Goal: Task Accomplishment & Management: Use online tool/utility

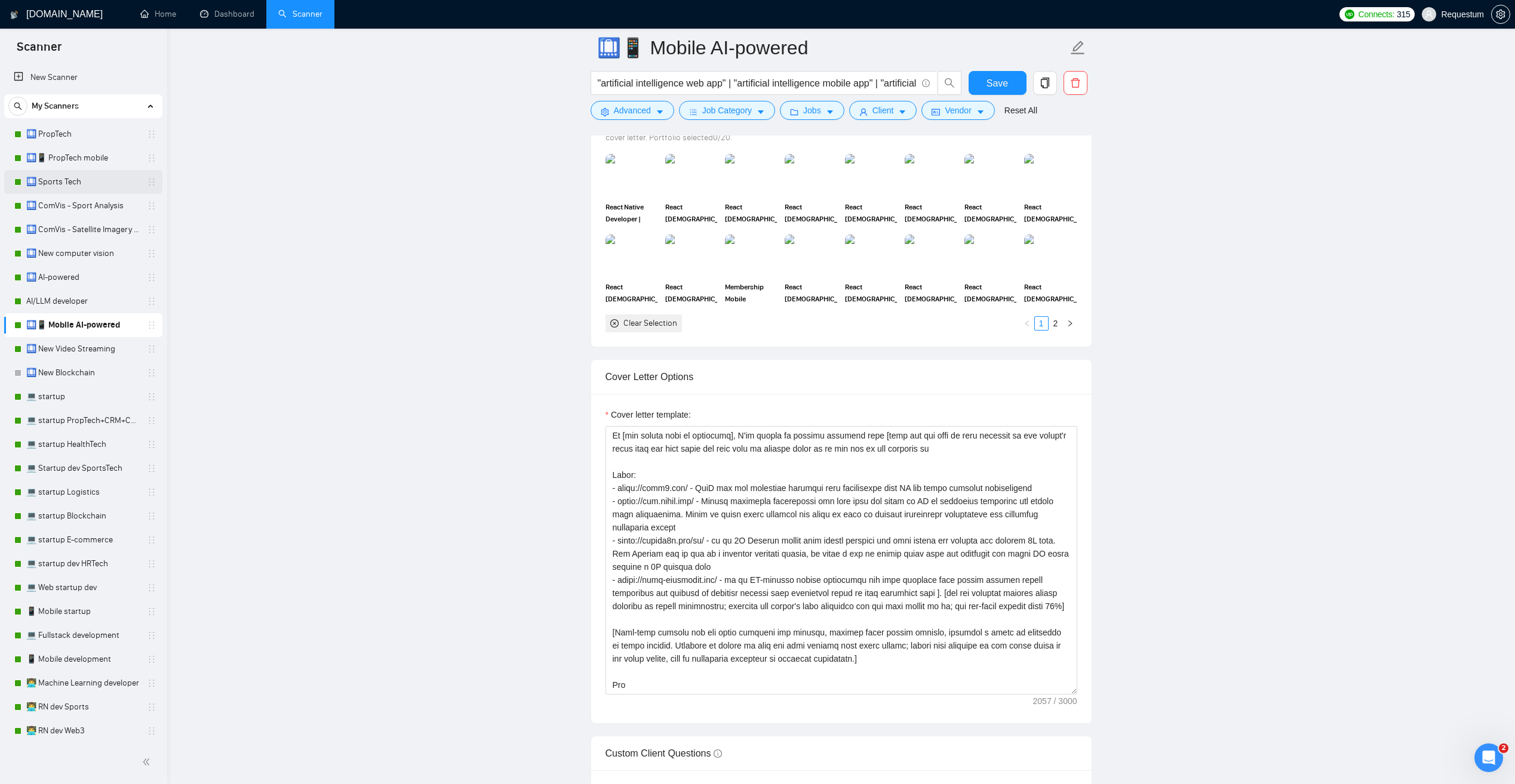
scroll to position [1134, 0]
click at [60, 144] on link "🛄 PropTech" at bounding box center [82, 134] width 113 height 24
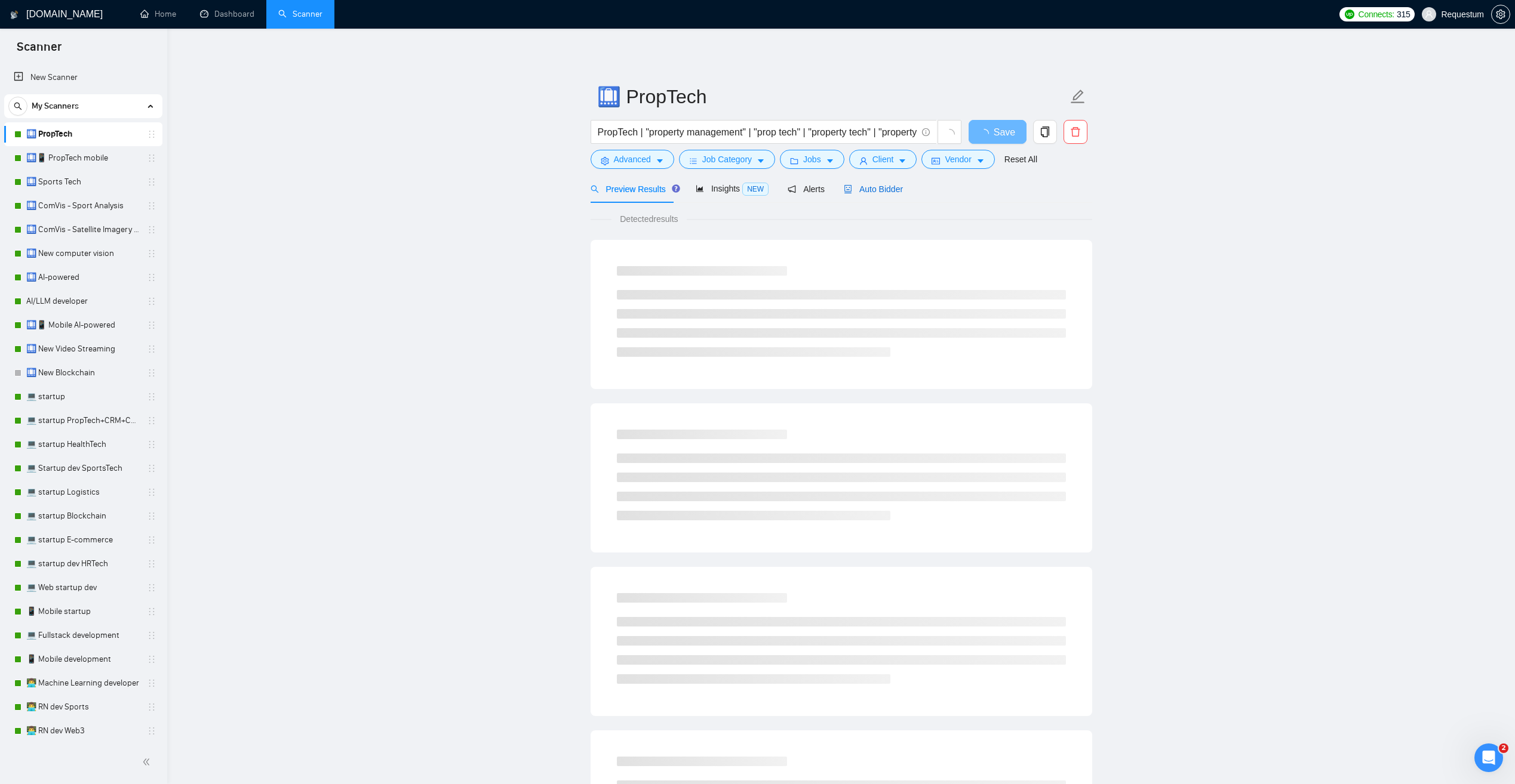
click at [872, 191] on span "Auto Bidder" at bounding box center [873, 189] width 59 height 10
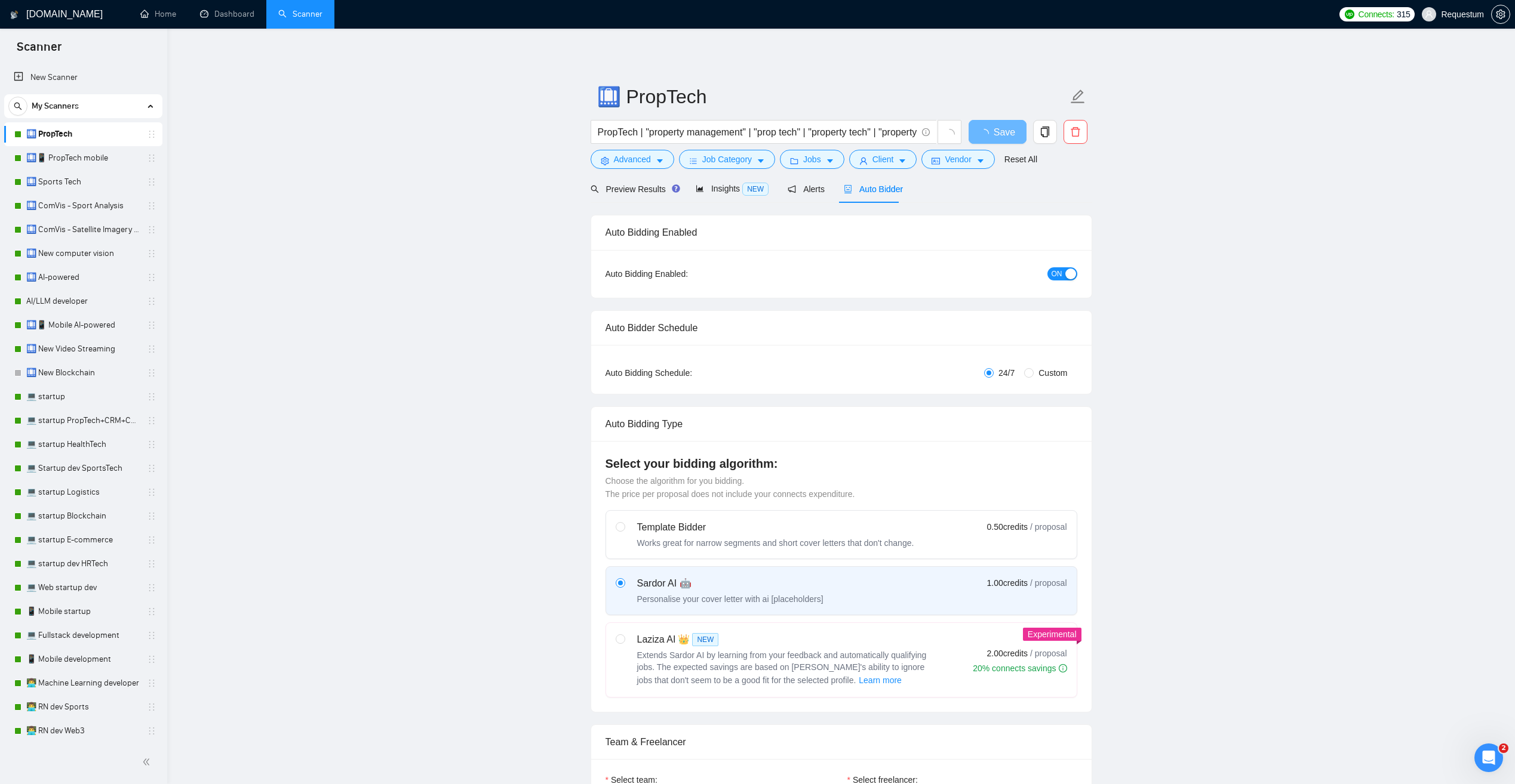
checkbox input "true"
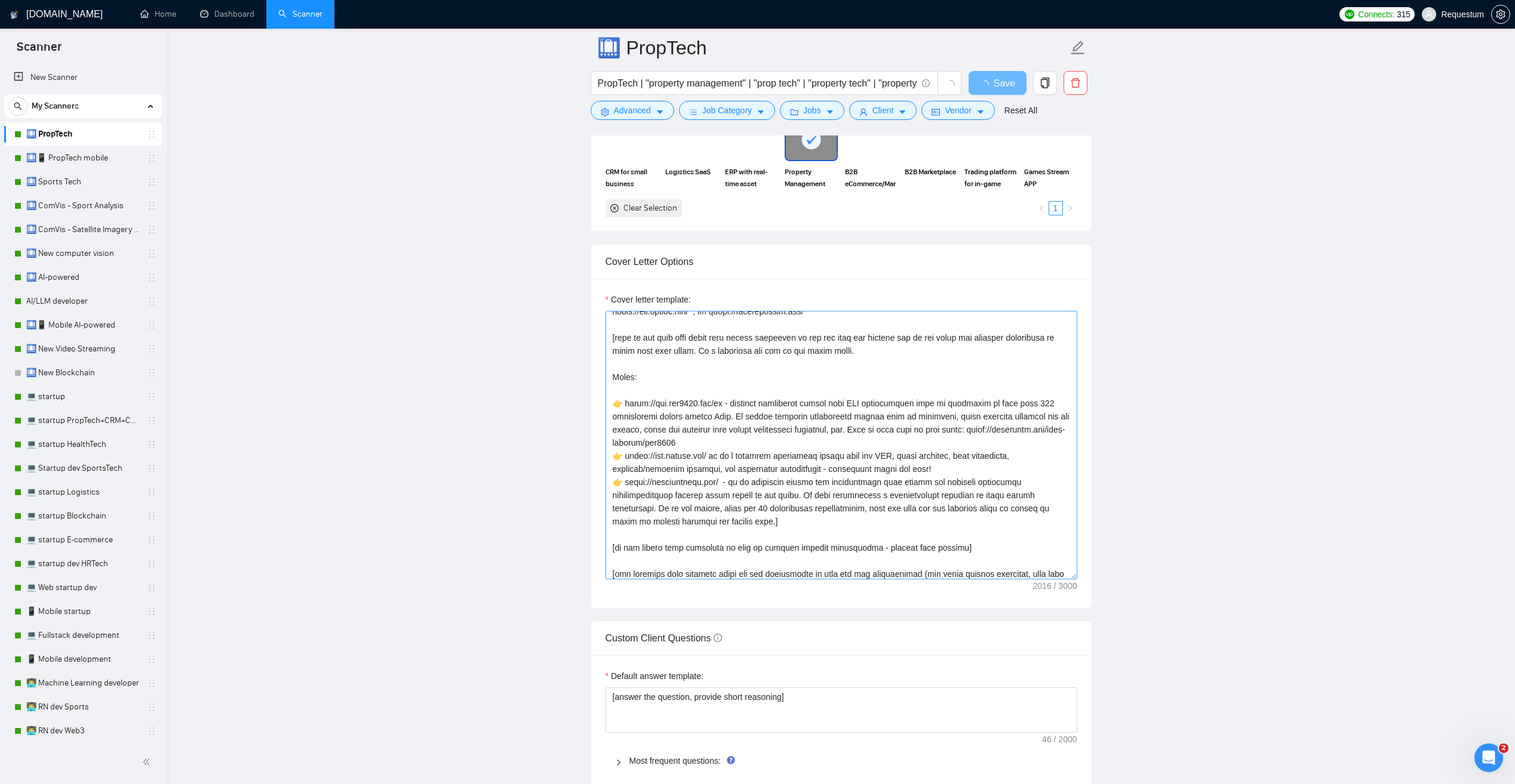
scroll to position [120, 0]
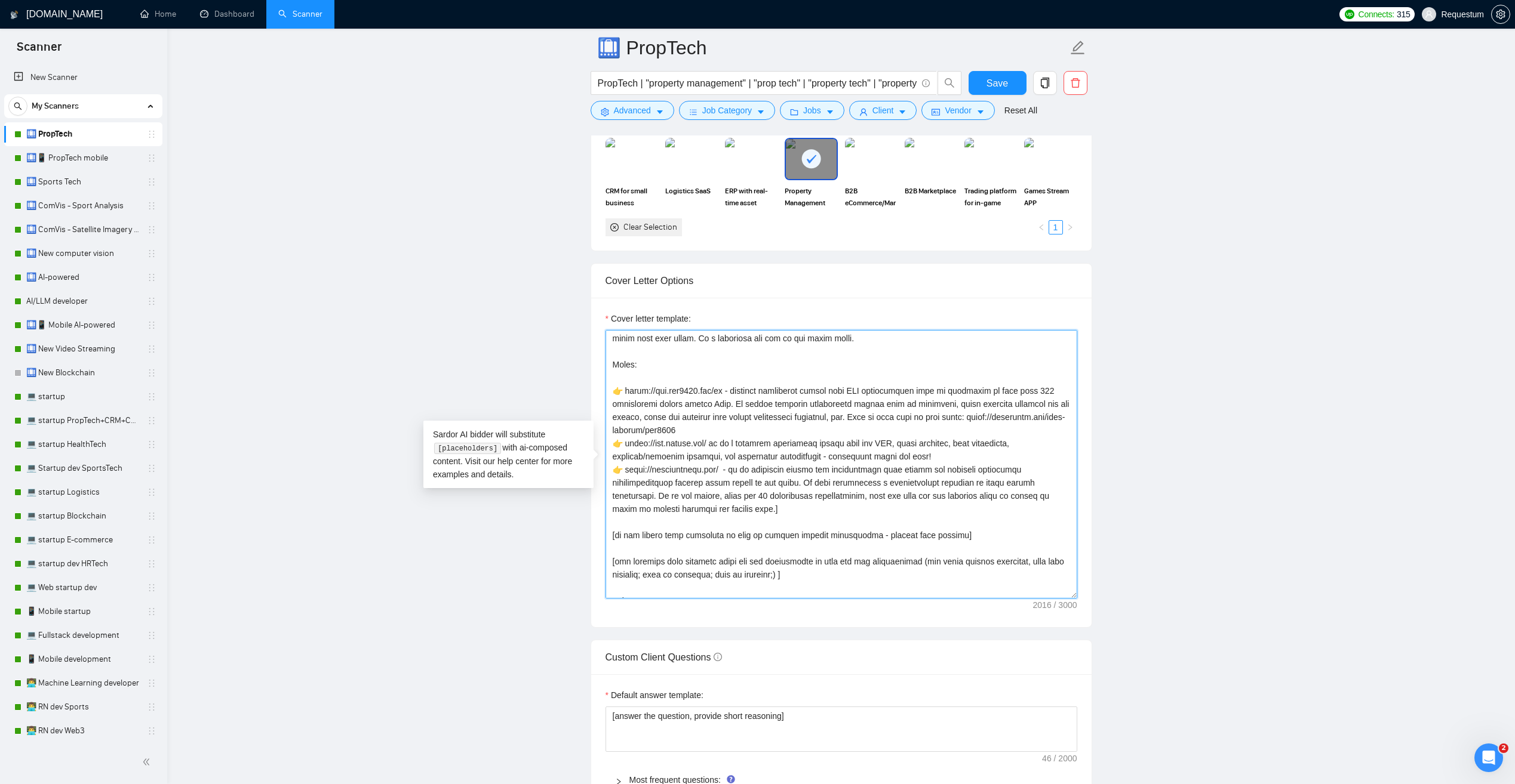
drag, startPoint x: 771, startPoint y: 576, endPoint x: 696, endPoint y: 571, distance: 75.2
click at [696, 571] on textarea "Cover letter template:" at bounding box center [841, 464] width 472 height 269
click at [787, 571] on textarea "Cover letter template:" at bounding box center [841, 464] width 472 height 269
drag, startPoint x: 788, startPoint y: 576, endPoint x: 607, endPoint y: 559, distance: 181.8
click at [607, 559] on textarea "Cover letter template:" at bounding box center [841, 464] width 472 height 269
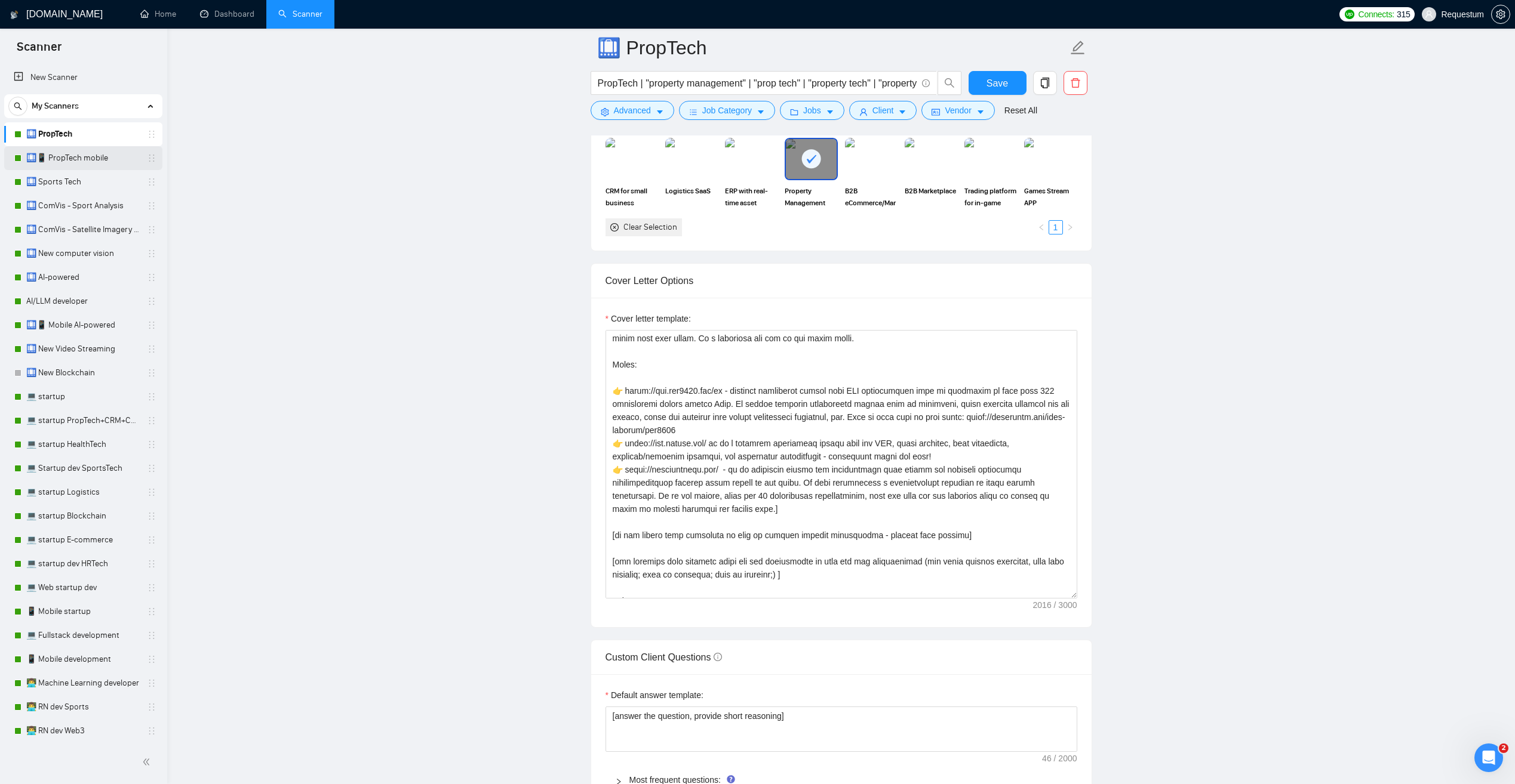
drag, startPoint x: 75, startPoint y: 159, endPoint x: 86, endPoint y: 156, distance: 11.4
click at [75, 159] on link "🛄📱 PropTech mobile" at bounding box center [82, 158] width 113 height 24
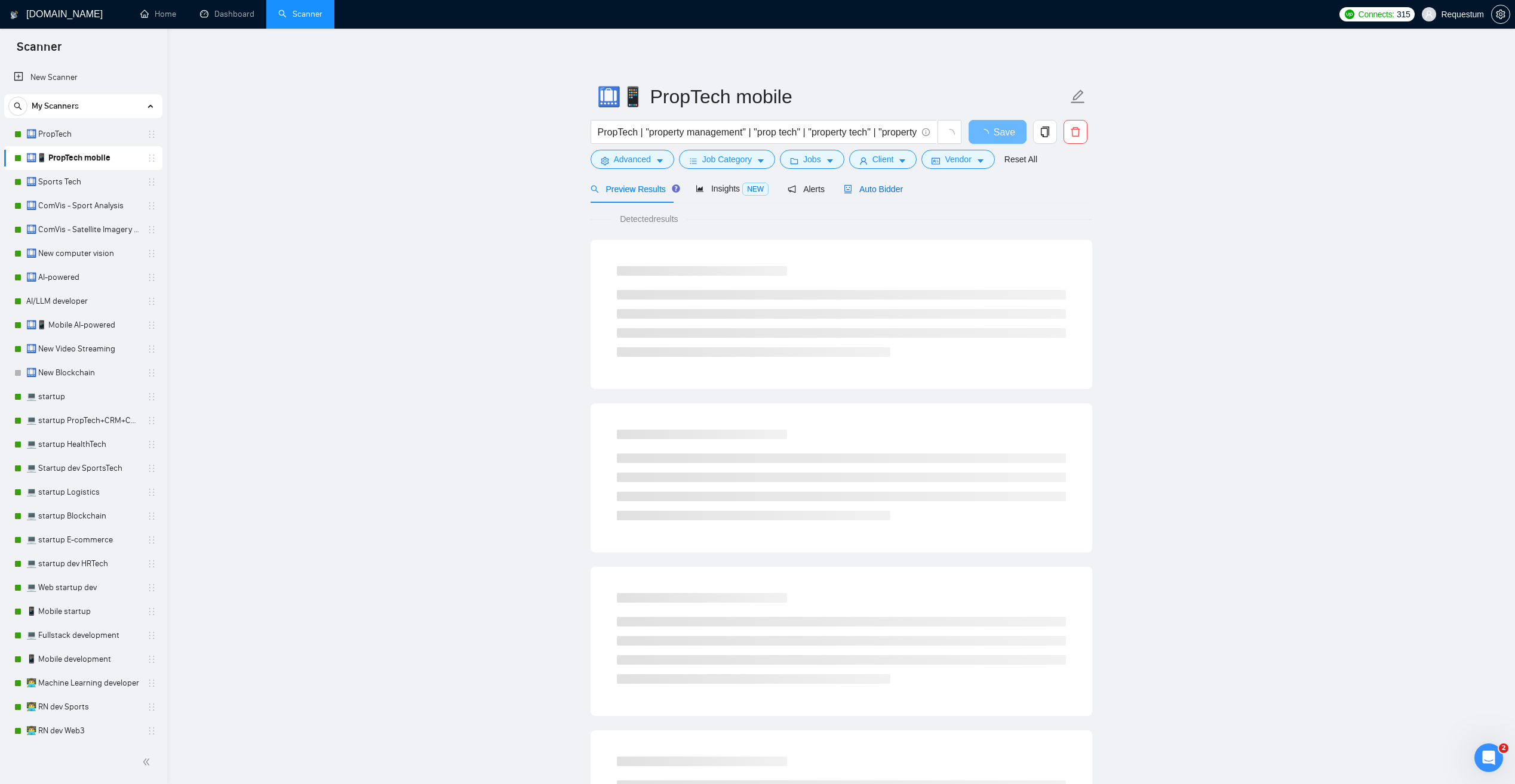
click at [877, 186] on span "Auto Bidder" at bounding box center [873, 189] width 59 height 10
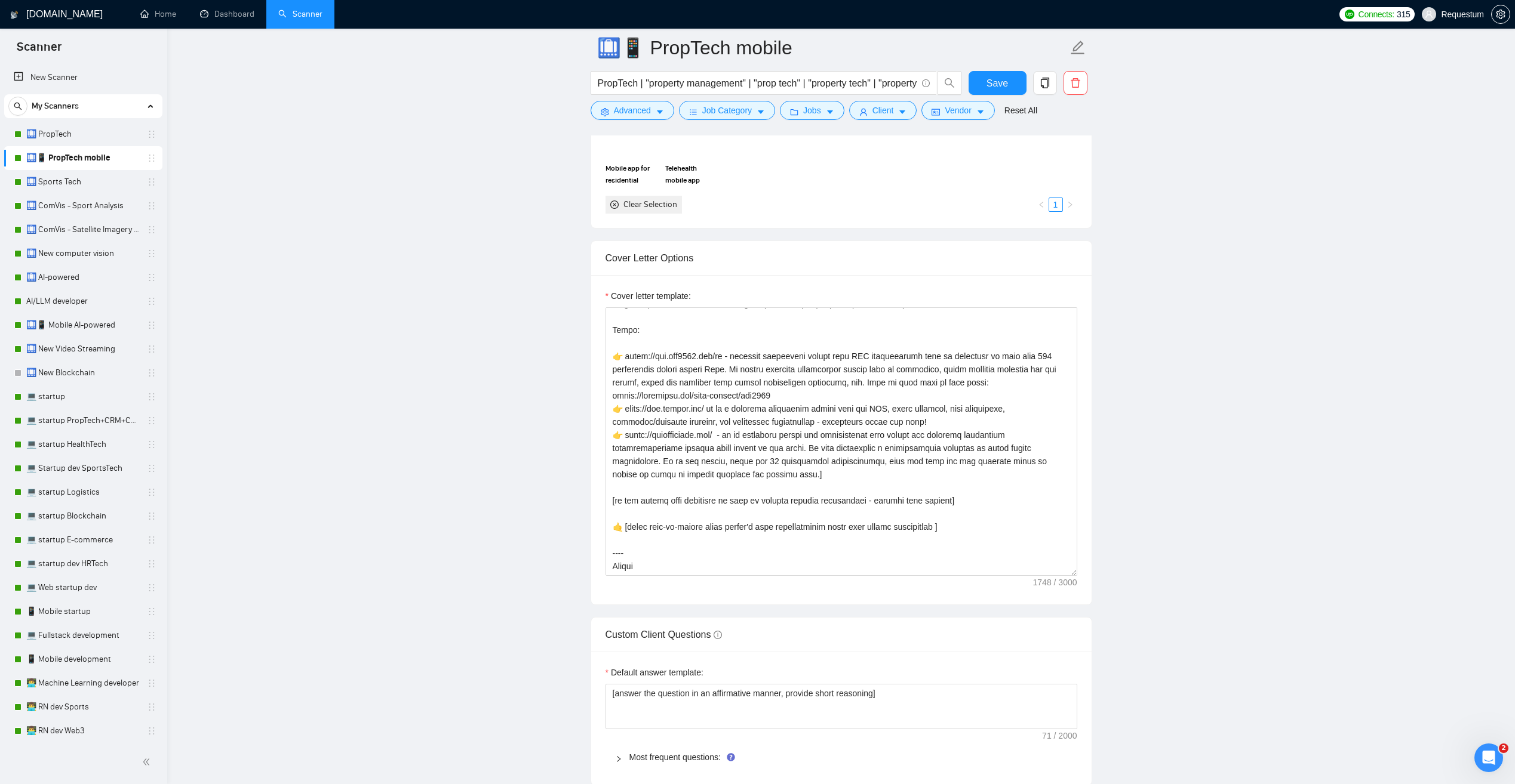
scroll to position [1313, 0]
